Goal: Task Accomplishment & Management: Use online tool/utility

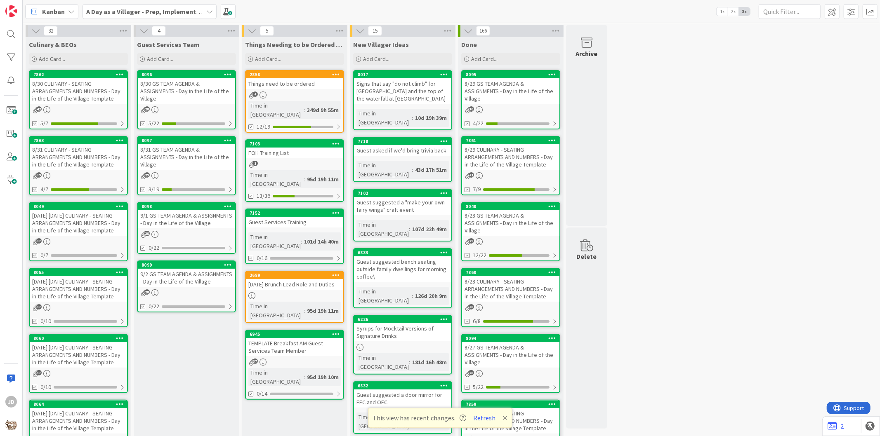
click at [198, 351] on div "Guest Services Team Add Card... 8096 8/30 GS TEAM AGENDA & ASSIGNMENTS - Day in…" at bounding box center [187, 393] width 106 height 713
click at [184, 170] on link "8097 8/31 GS TEAM AGENDA & ASSIGNMENTS - Day in the Life of the Village 29 3/19" at bounding box center [186, 165] width 99 height 59
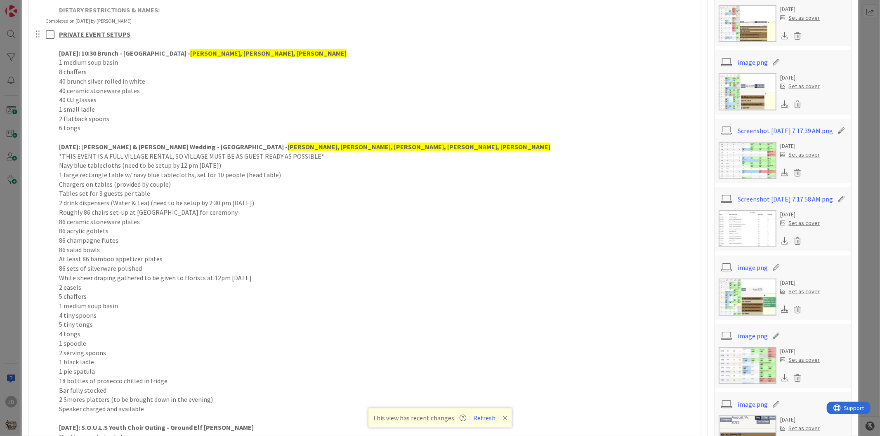
scroll to position [634, 0]
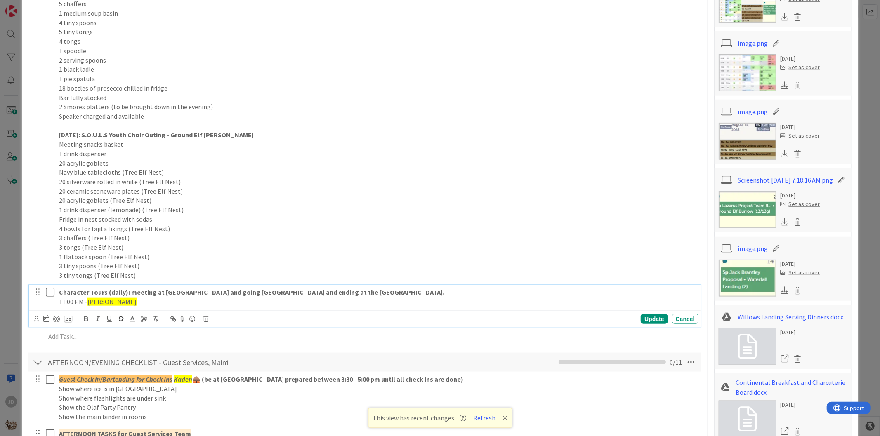
click at [49, 295] on icon at bounding box center [52, 292] width 12 height 10
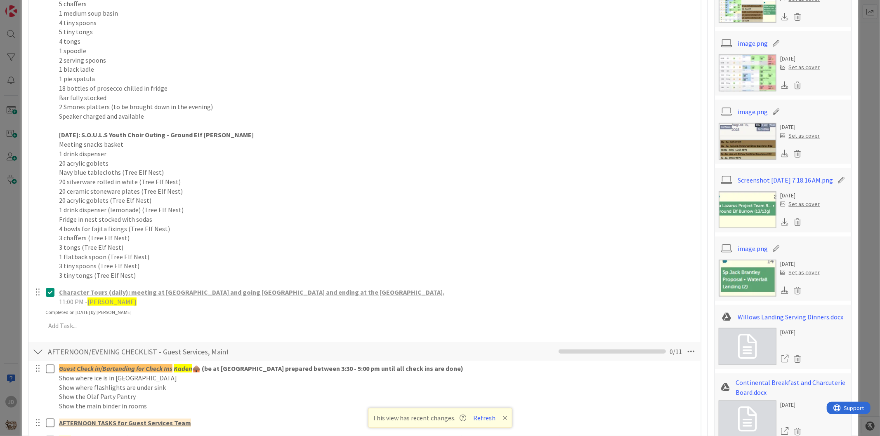
click at [42, 352] on div at bounding box center [38, 351] width 11 height 15
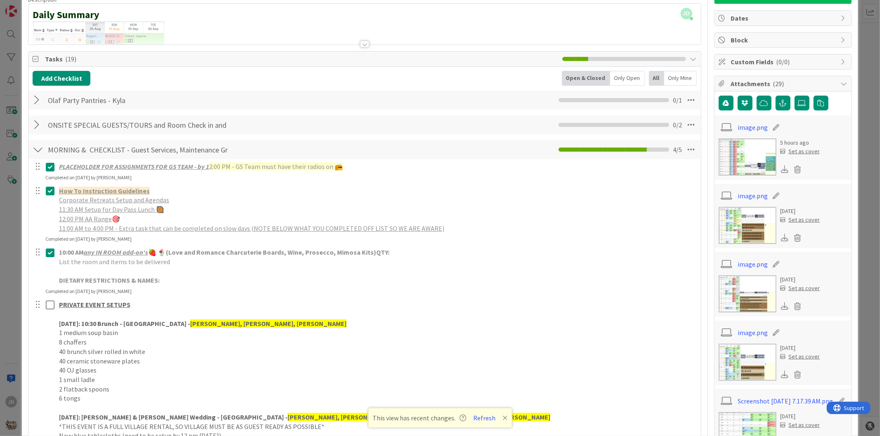
scroll to position [39, 0]
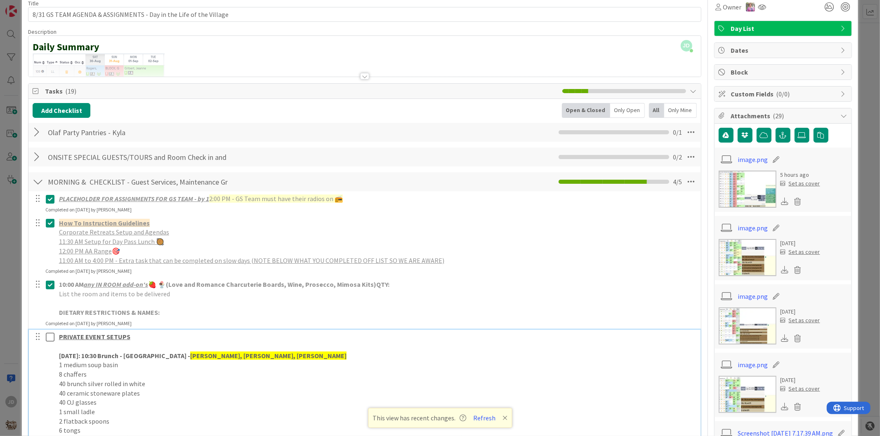
click at [52, 337] on icon at bounding box center [52, 337] width 12 height 10
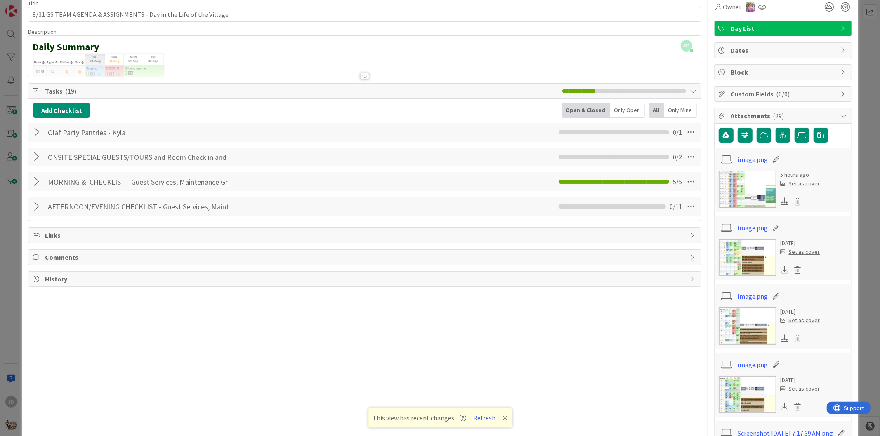
click at [36, 160] on div at bounding box center [38, 157] width 11 height 15
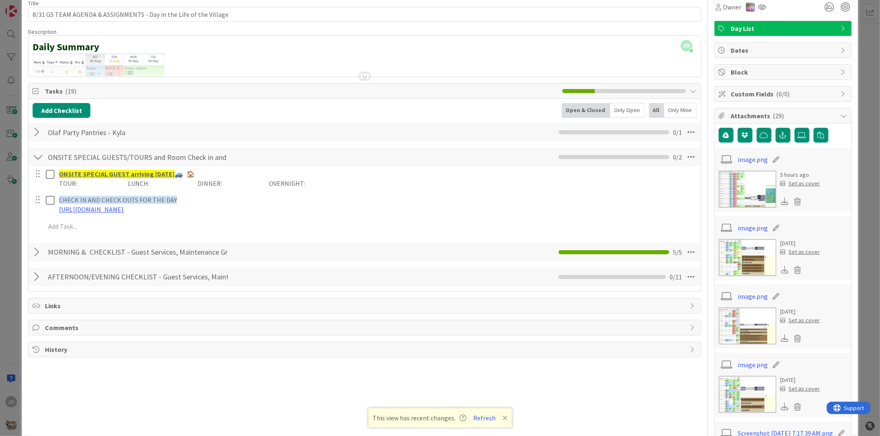
click at [40, 135] on div at bounding box center [38, 132] width 11 height 15
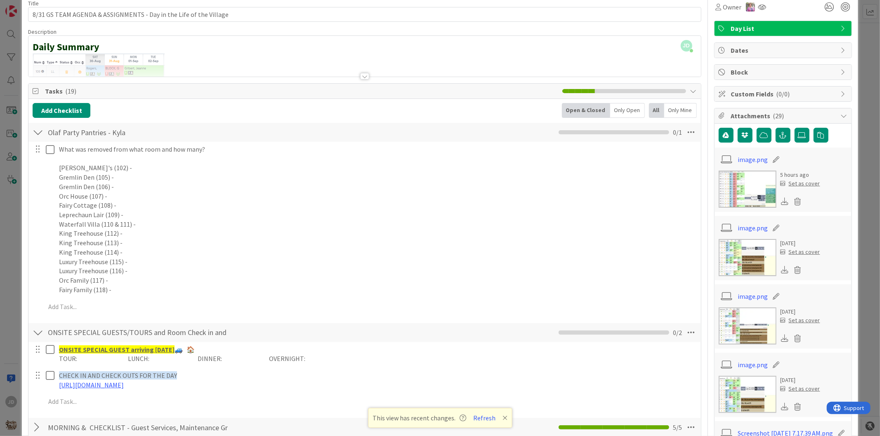
click at [40, 131] on div at bounding box center [38, 132] width 11 height 15
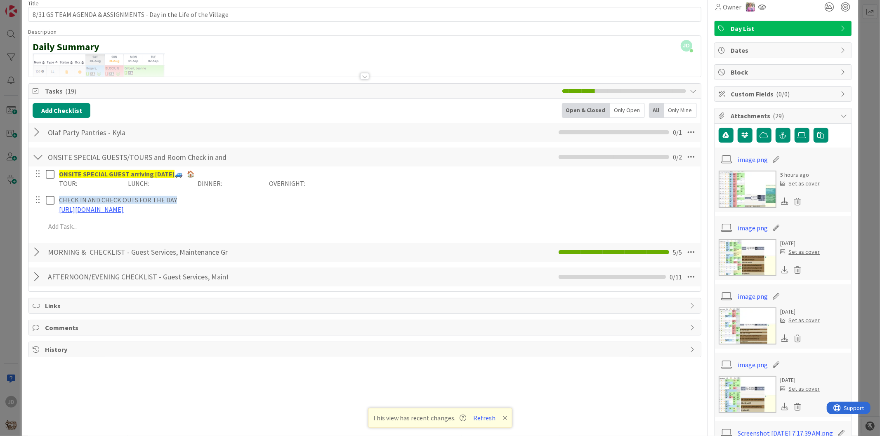
click at [35, 280] on div at bounding box center [38, 277] width 11 height 15
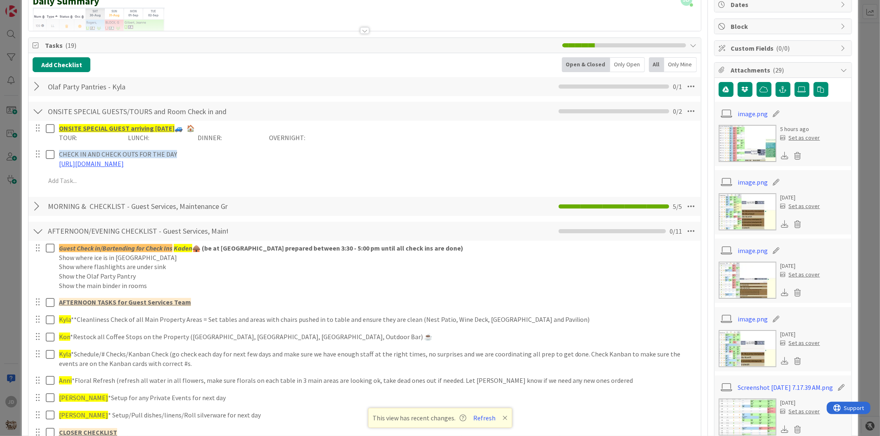
scroll to position [0, 0]
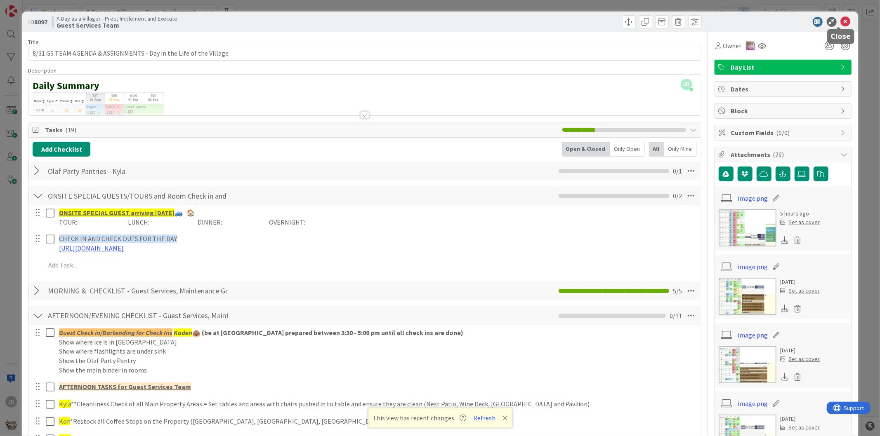
click at [841, 23] on icon at bounding box center [846, 22] width 10 height 10
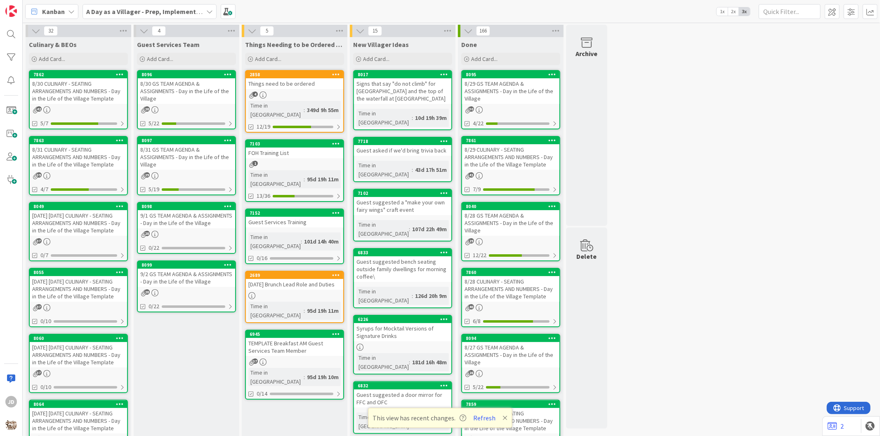
click at [282, 85] on div "Things need to be ordered" at bounding box center [294, 83] width 97 height 11
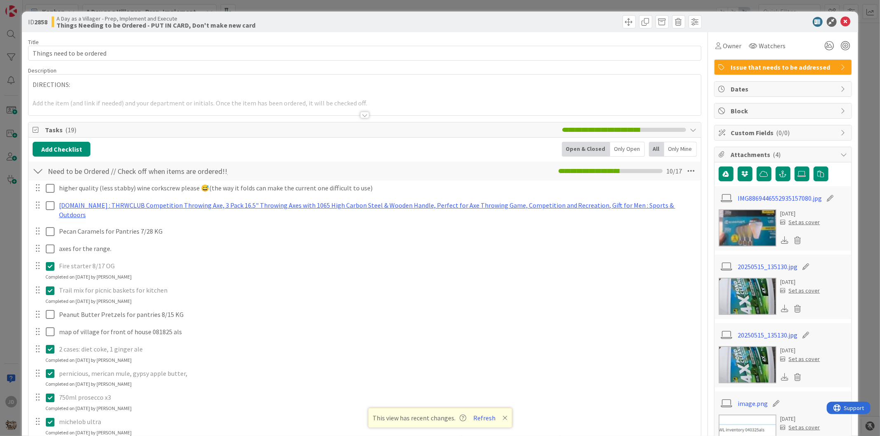
scroll to position [239, 0]
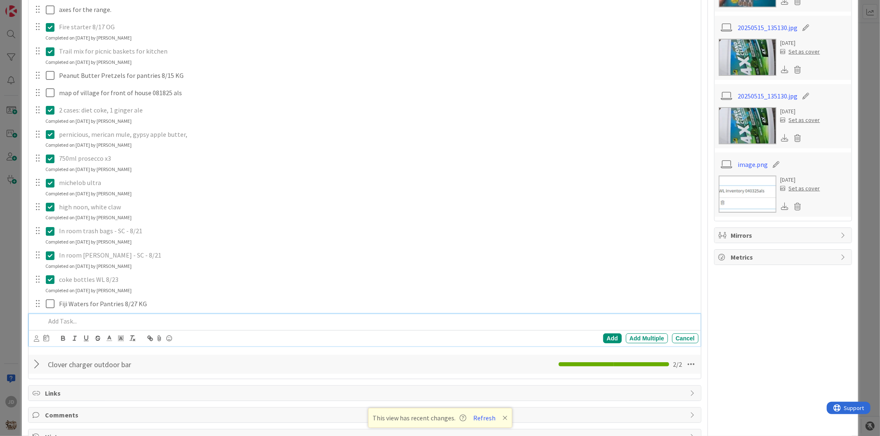
click at [94, 317] on p at bounding box center [369, 321] width 649 height 9
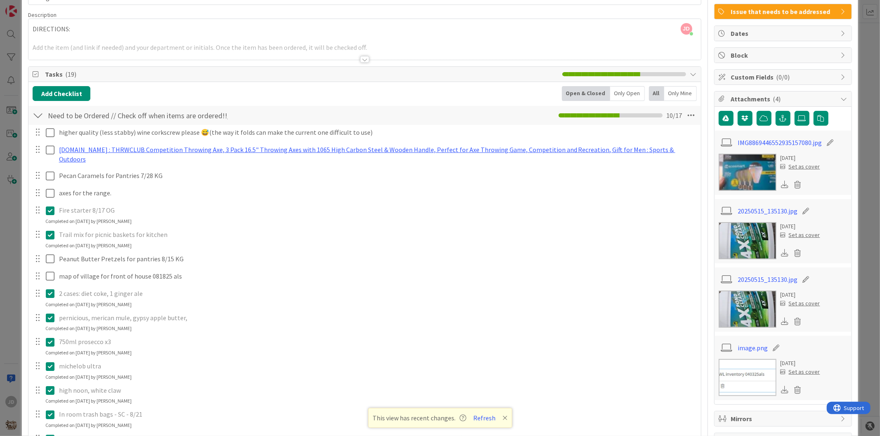
scroll to position [257, 0]
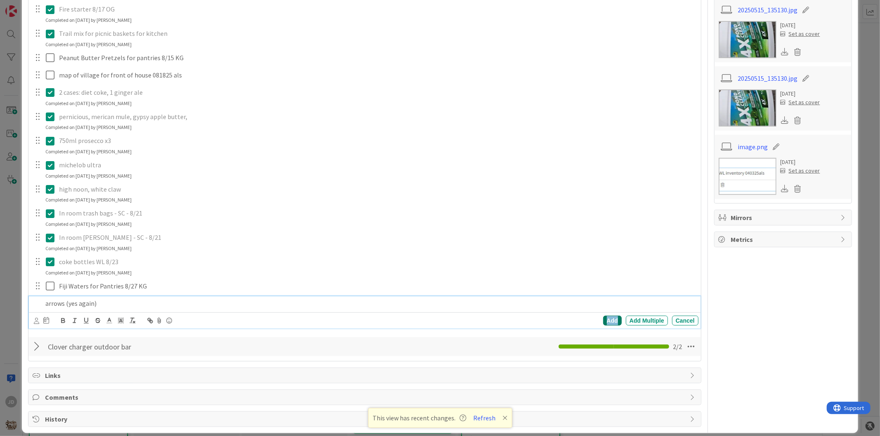
click at [603, 316] on div "Add" at bounding box center [612, 321] width 19 height 10
